Goal: Complete application form

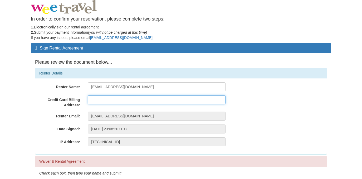
click at [141, 101] on input "text" at bounding box center [157, 99] width 138 height 9
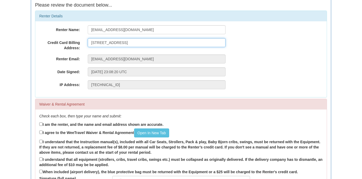
scroll to position [58, 0]
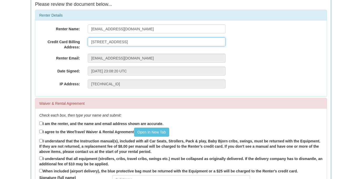
type input "[STREET_ADDRESS]"
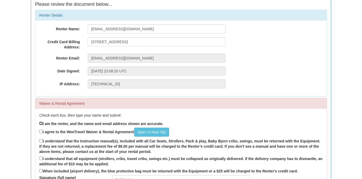
click at [41, 123] on input "I am the renter, and the name and email address shown are accurate." at bounding box center [40, 123] width 3 height 3
checkbox input "true"
click at [41, 131] on input "I agree to the WeeTravel Waiver & Rental Agreement Open In [GEOGRAPHIC_DATA]" at bounding box center [40, 131] width 3 height 3
checkbox input "true"
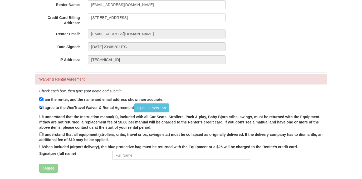
scroll to position [84, 0]
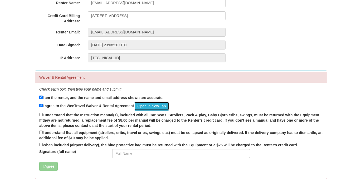
click at [150, 105] on link "Open In New Tab" at bounding box center [151, 106] width 35 height 9
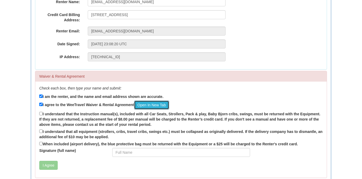
scroll to position [86, 0]
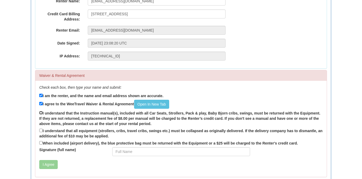
click at [41, 113] on input "I understand that the Instruction manual(s), included with all Car Seats, Strol…" at bounding box center [40, 112] width 3 height 3
checkbox input "true"
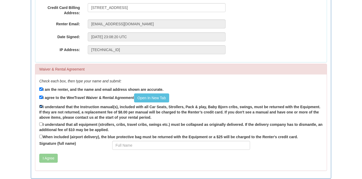
scroll to position [93, 0]
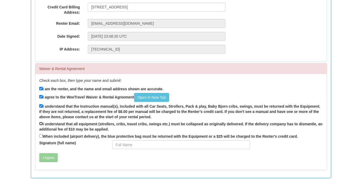
click at [40, 123] on input "I understand that all equipment (strollers, cribs, travel cribs, swings etc.) m…" at bounding box center [40, 123] width 3 height 3
checkbox input "true"
click at [41, 135] on input "When included (airport delivery), the blue protective bag must be returned with…" at bounding box center [40, 135] width 3 height 3
checkbox input "true"
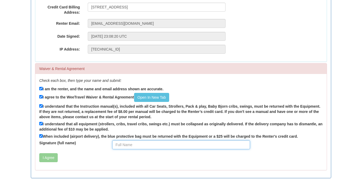
click at [123, 144] on input "Signature (full name)" at bounding box center [181, 144] width 138 height 9
type input "[PERSON_NAME]"
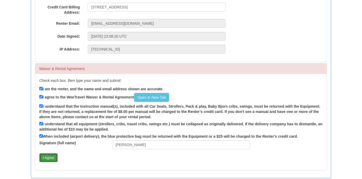
click at [48, 158] on button "I Agree" at bounding box center [48, 157] width 18 height 9
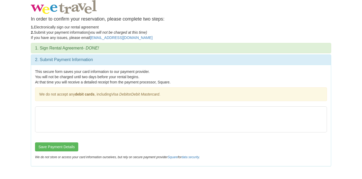
scroll to position [0, 0]
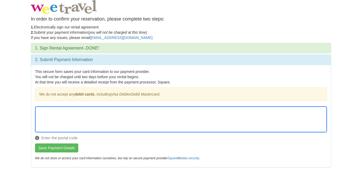
click at [65, 138] on div "Enter the postal code" at bounding box center [181, 124] width 292 height 37
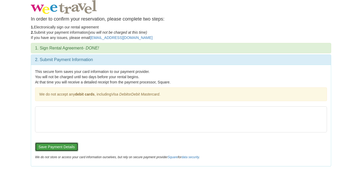
click at [60, 146] on button "Save Payment Details" at bounding box center [56, 146] width 43 height 9
